Goal: Navigation & Orientation: Find specific page/section

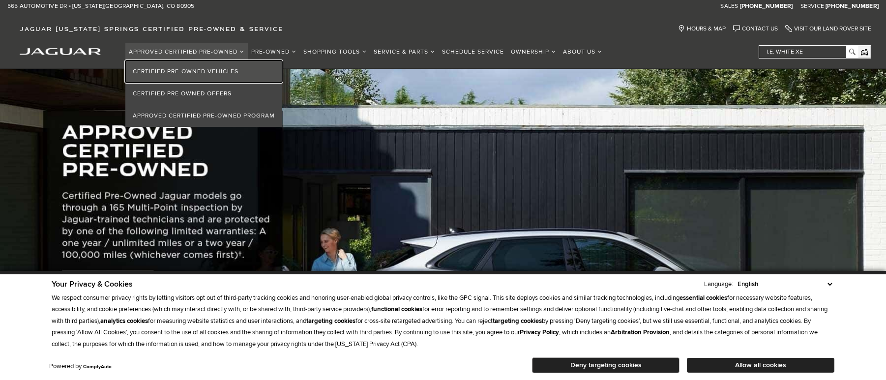
click at [204, 68] on link "Certified Pre-Owned Vehicles" at bounding box center [203, 71] width 157 height 22
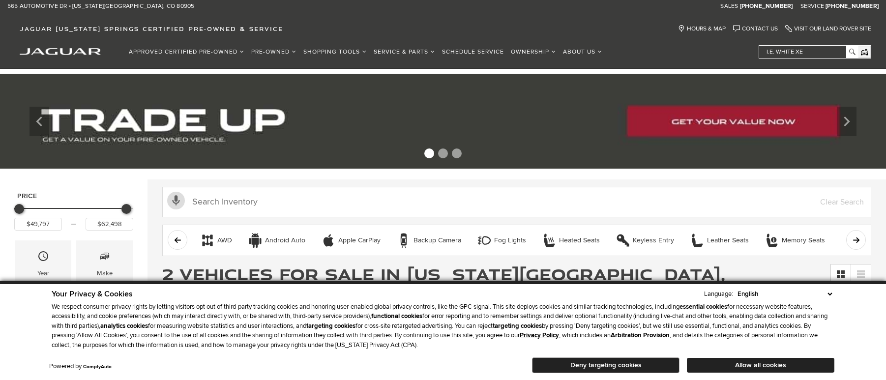
scroll to position [49, 0]
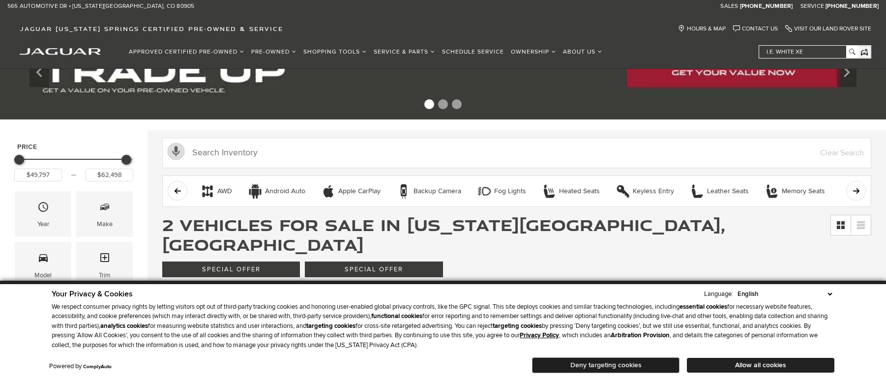
click at [614, 362] on button "Deny targeting cookies" at bounding box center [605, 365] width 147 height 16
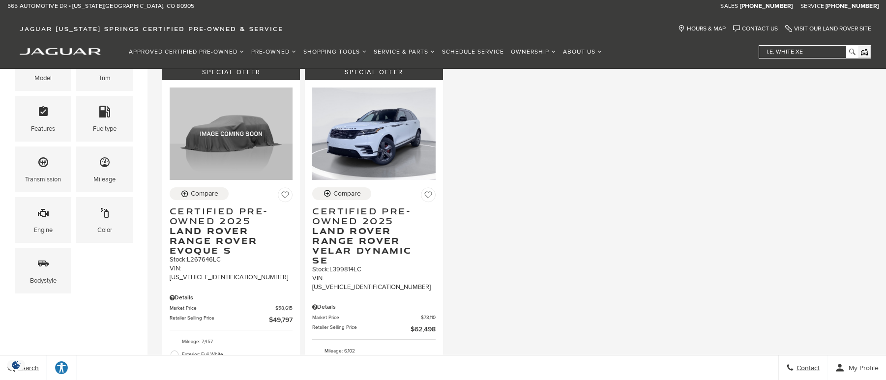
scroll to position [98, 0]
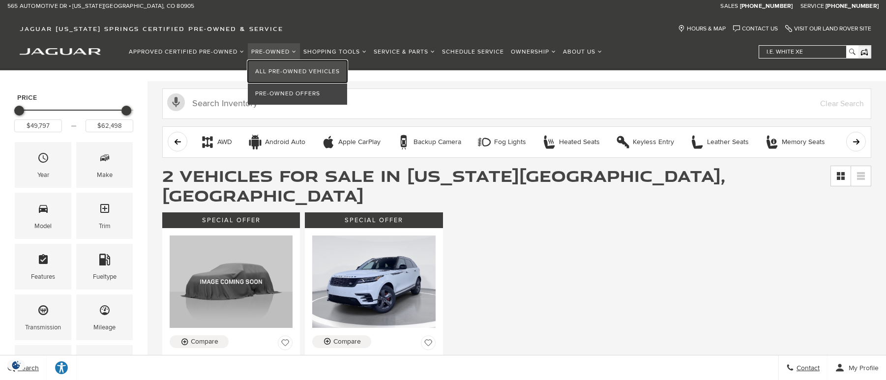
click at [288, 70] on link "All Pre-Owned Vehicles" at bounding box center [297, 71] width 99 height 22
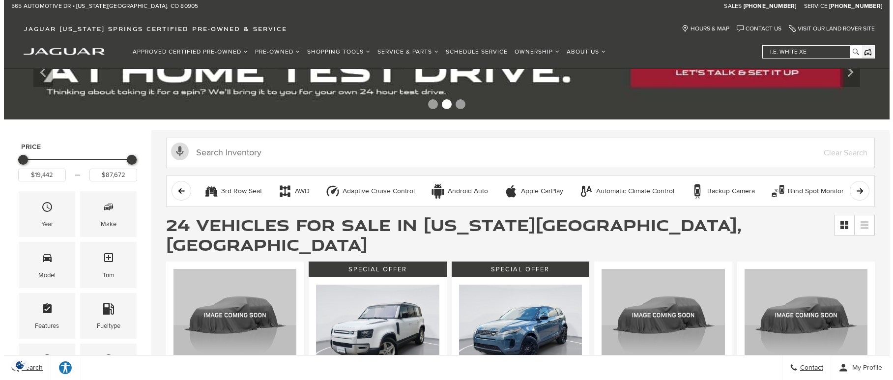
scroll to position [98, 0]
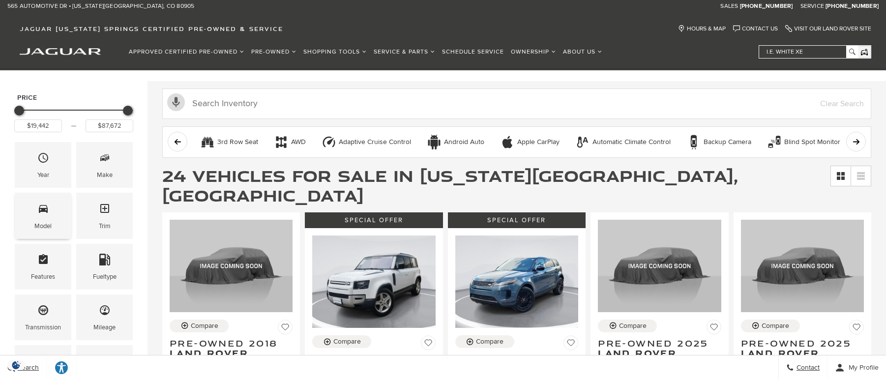
click at [41, 212] on icon "Model" at bounding box center [43, 208] width 12 height 12
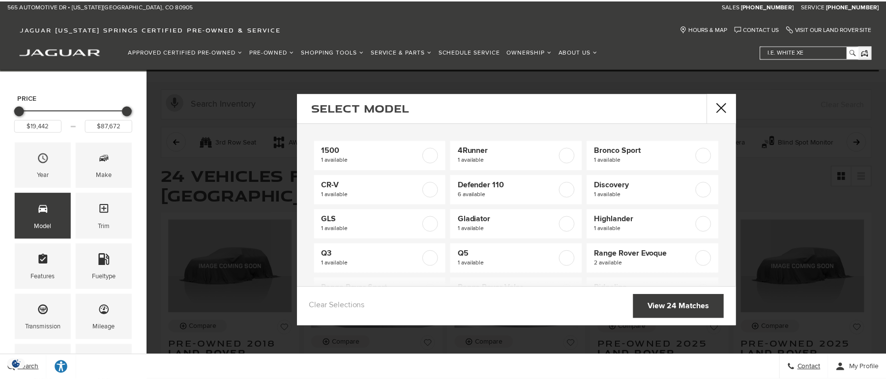
scroll to position [72, 0]
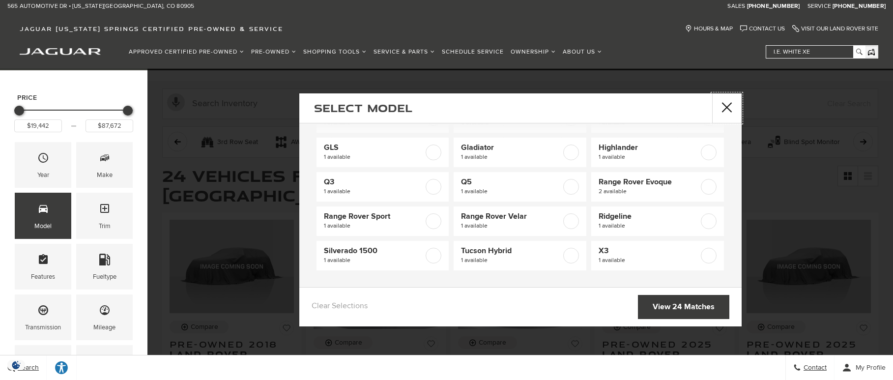
click at [726, 104] on button "close" at bounding box center [726, 107] width 29 height 29
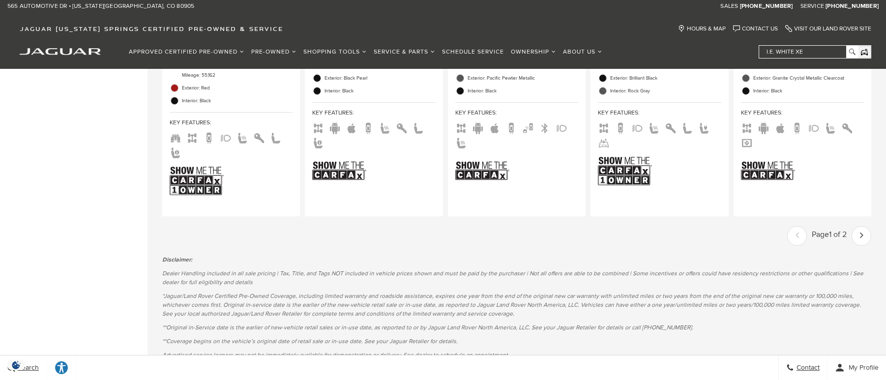
scroll to position [1771, 0]
